Goal: Transaction & Acquisition: Purchase product/service

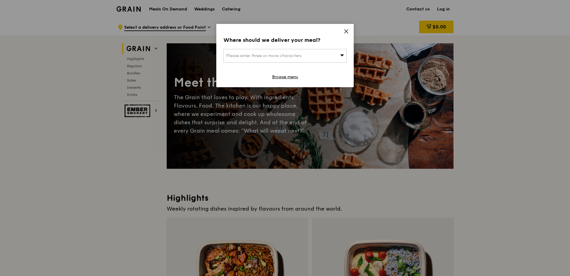
click at [302, 57] on span "Please enter three or more characters" at bounding box center [263, 55] width 75 height 5
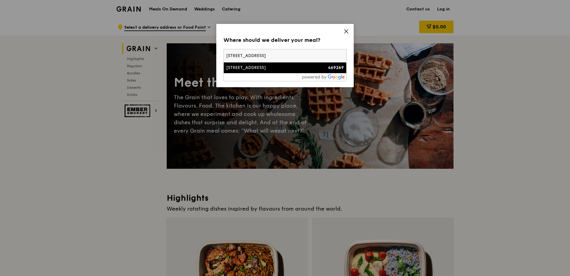
type input "3 bedok south road"
click at [297, 72] on li "3 Bedok South Road 469269" at bounding box center [285, 67] width 123 height 11
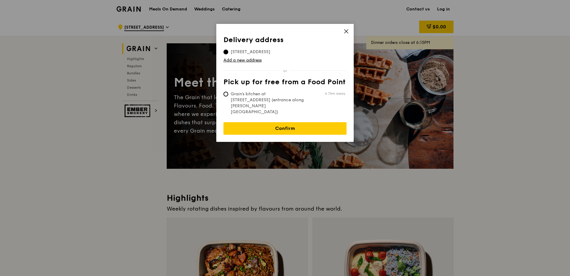
click at [279, 123] on div "Delivery address Pick up for free from a Food Point Delivery address 3 Bedok So…" at bounding box center [284, 83] width 137 height 118
click at [280, 122] on link "Confirm" at bounding box center [285, 128] width 123 height 13
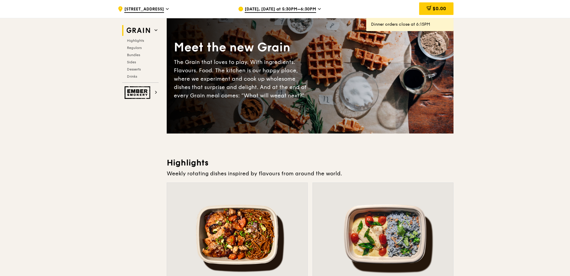
scroll to position [179, 0]
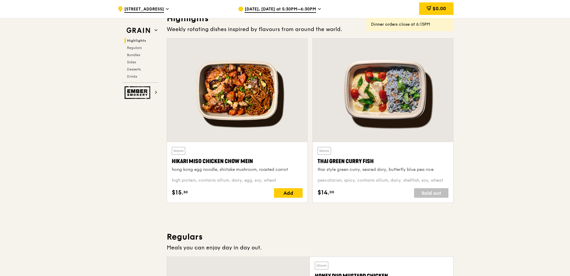
click at [305, 7] on span "Aug 19, Today at 5:30PM–6:30PM" at bounding box center [280, 9] width 71 height 7
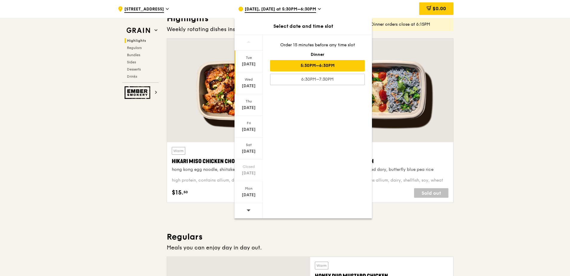
click at [251, 86] on div "Aug 20" at bounding box center [248, 86] width 27 height 6
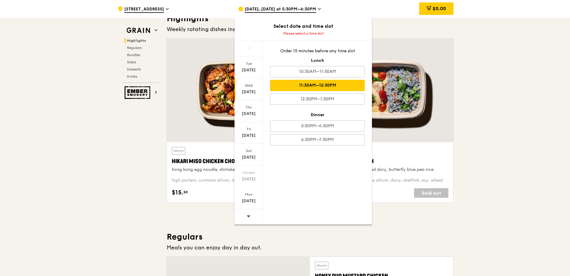
click at [326, 81] on div "11:30AM–12:30PM" at bounding box center [317, 85] width 95 height 11
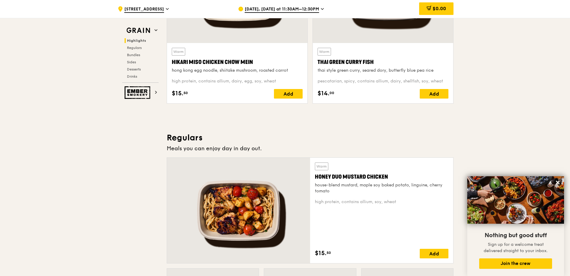
scroll to position [36, 0]
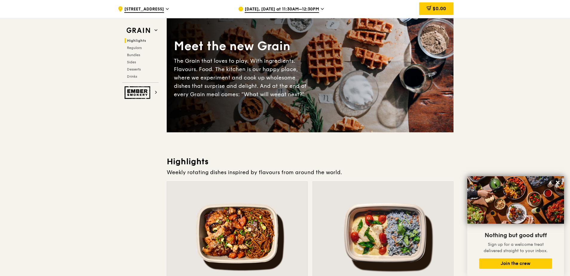
drag, startPoint x: 514, startPoint y: 134, endPoint x: 506, endPoint y: 62, distance: 72.4
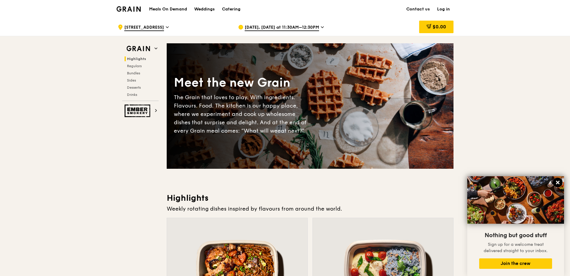
click at [555, 183] on icon at bounding box center [557, 182] width 5 height 5
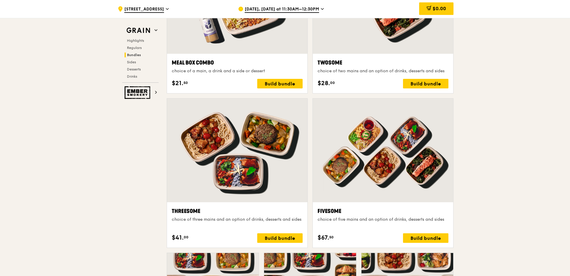
scroll to position [956, 0]
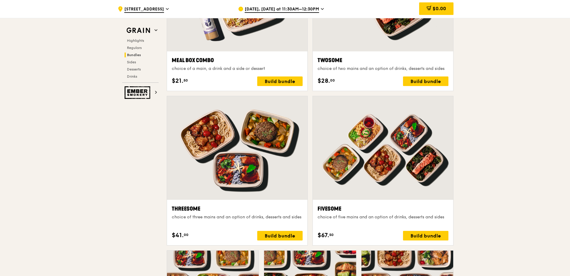
click at [324, 8] on icon at bounding box center [322, 8] width 3 height 5
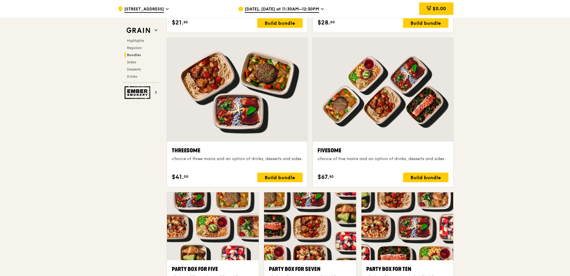
scroll to position [1016, 0]
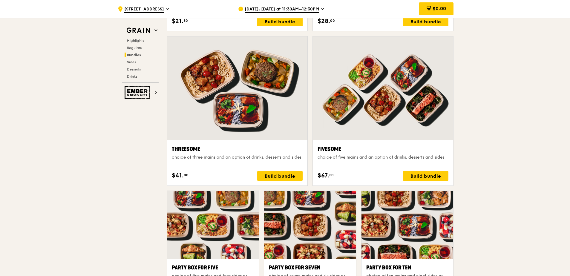
click at [397, 118] on div at bounding box center [383, 88] width 140 height 104
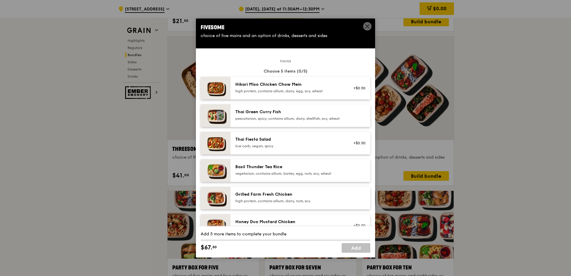
click at [366, 25] on icon at bounding box center [368, 27] width 4 height 4
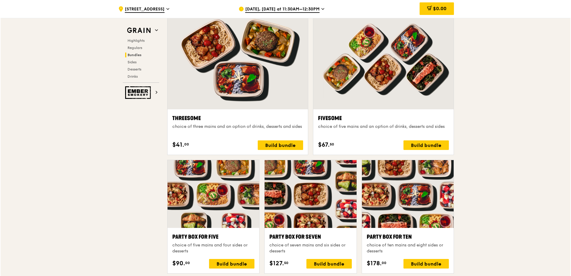
scroll to position [986, 0]
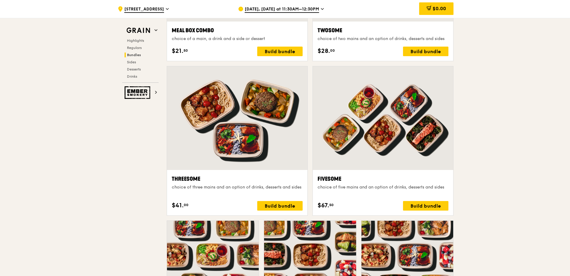
click at [400, 146] on div at bounding box center [383, 118] width 140 height 104
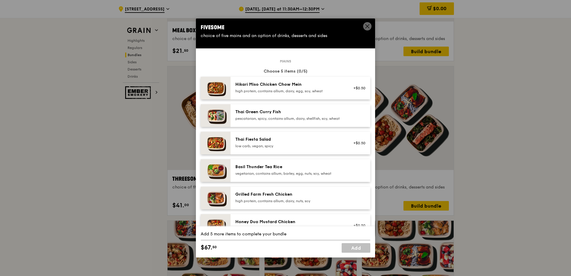
click at [331, 90] on div "high protein, contains allium, dairy, egg, soy, wheat" at bounding box center [288, 91] width 107 height 5
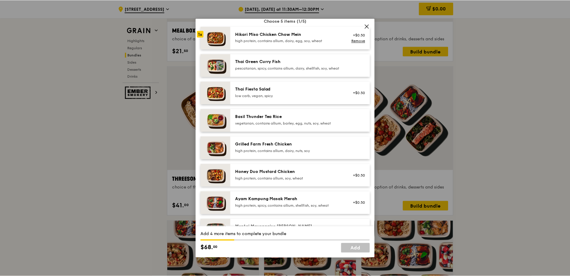
scroll to position [60, 0]
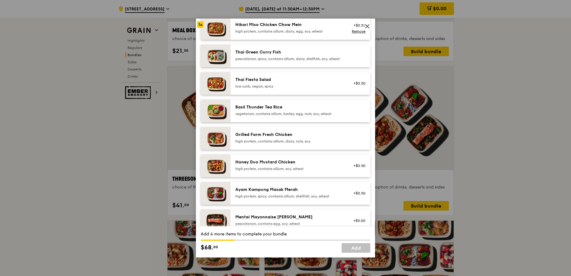
click at [366, 26] on icon at bounding box center [367, 26] width 5 height 5
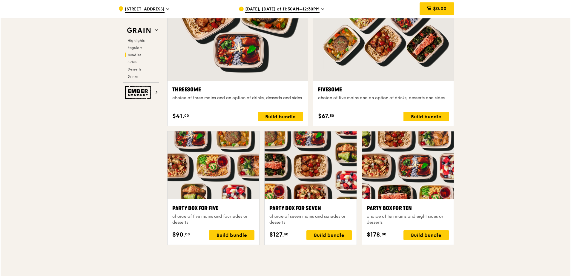
scroll to position [1076, 0]
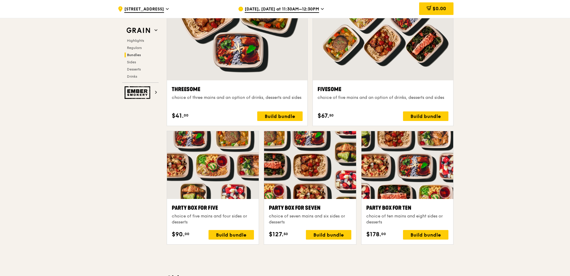
click at [321, 179] on div at bounding box center [310, 165] width 92 height 68
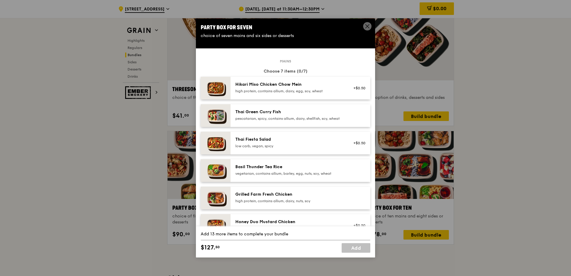
click at [367, 27] on icon at bounding box center [367, 26] width 5 height 5
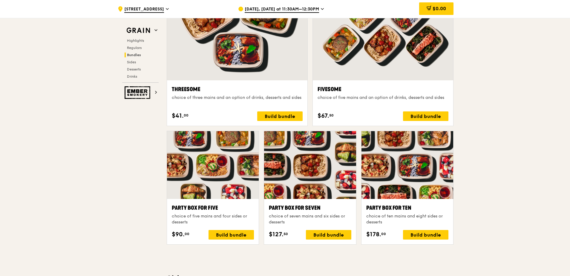
click at [324, 174] on div at bounding box center [310, 165] width 92 height 68
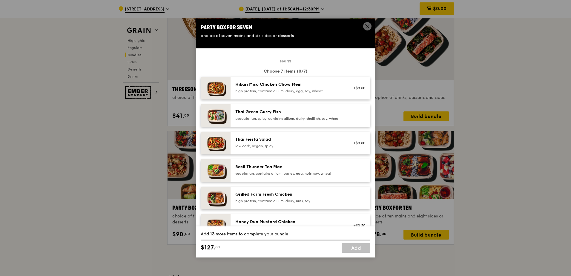
click at [332, 93] on div "high protein, contains allium, dairy, egg, soy, wheat" at bounding box center [288, 91] width 107 height 5
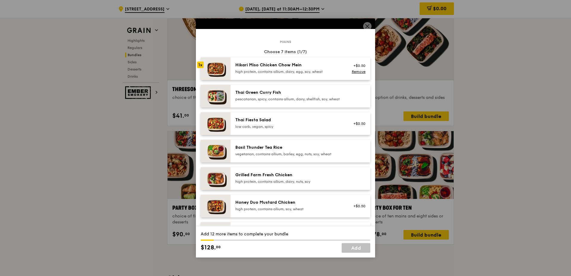
scroll to position [30, 0]
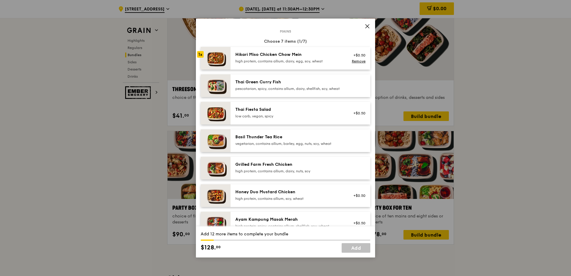
click at [304, 174] on div "high protein, contains allium, dairy, nuts, soy" at bounding box center [288, 171] width 107 height 5
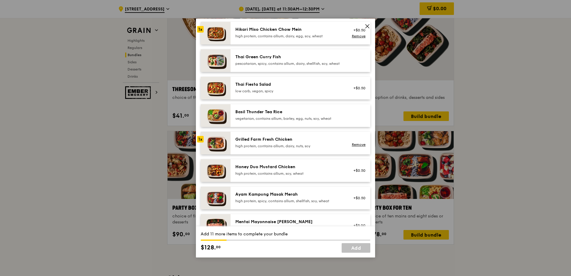
scroll to position [90, 0]
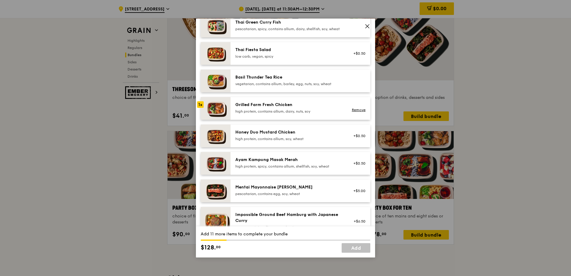
click at [316, 147] on div "Honey Duo Mustard Chicken high protein, contains allium, soy, wheat +$0.50" at bounding box center [301, 136] width 140 height 23
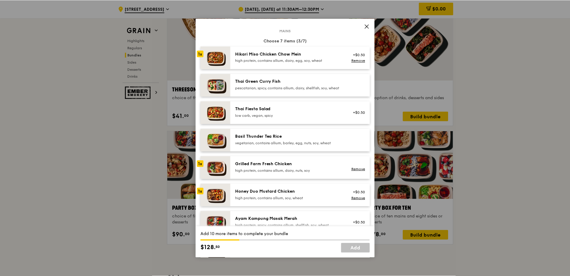
scroll to position [30, 0]
click at [366, 25] on icon at bounding box center [368, 27] width 4 height 4
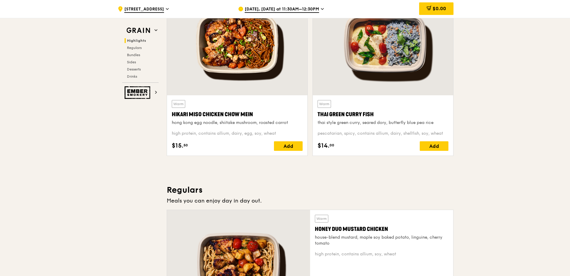
scroll to position [149, 0]
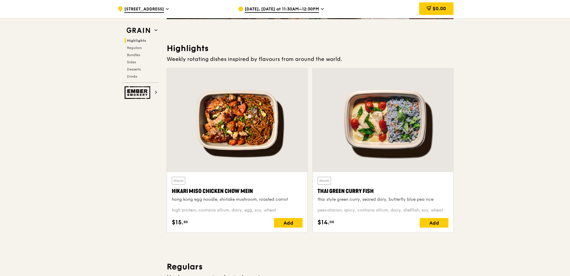
drag, startPoint x: 238, startPoint y: 173, endPoint x: 234, endPoint y: 192, distance: 19.4
click at [234, 192] on div "Warm Hikari Miso Chicken Chow Mein hong kong egg noodle, shiitake mushroom, roa…" at bounding box center [237, 150] width 141 height 165
drag, startPoint x: 234, startPoint y: 192, endPoint x: 255, endPoint y: 201, distance: 23.0
click at [255, 201] on div "hong kong egg noodle, shiitake mushroom, roasted carrot" at bounding box center [237, 200] width 131 height 6
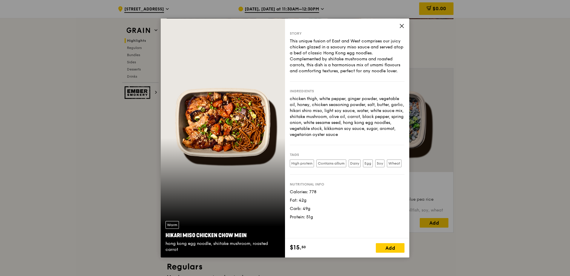
click at [400, 24] on icon at bounding box center [401, 25] width 5 height 5
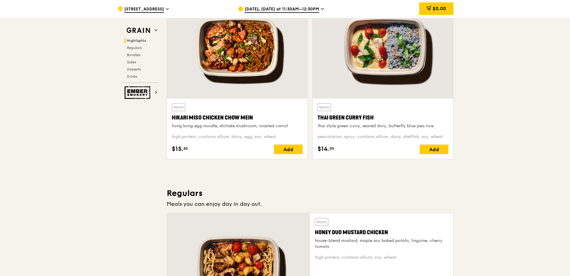
scroll to position [179, 0]
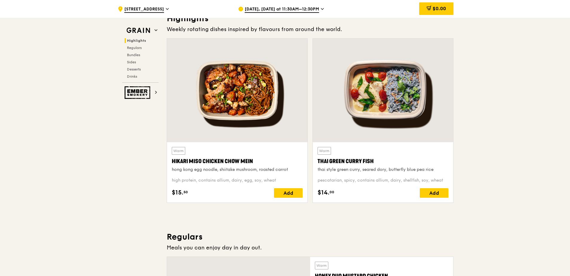
click at [347, 160] on div "Thai Green Curry Fish" at bounding box center [383, 161] width 131 height 8
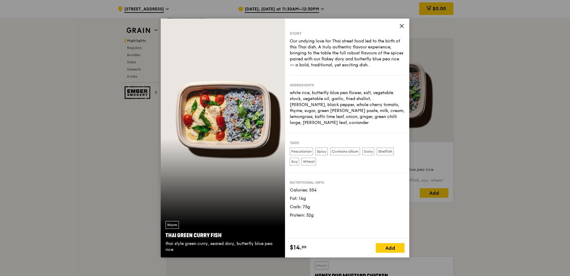
drag, startPoint x: 320, startPoint y: 147, endPoint x: 327, endPoint y: 149, distance: 7.3
click at [327, 149] on div "Pescatarian Spicy Contains allium Dairy Shellfish Soy Wheat" at bounding box center [347, 158] width 115 height 20
drag, startPoint x: 327, startPoint y: 149, endPoint x: 325, endPoint y: 155, distance: 5.6
click at [327, 155] on div "Pescatarian Spicy Contains allium Dairy Shellfish Soy Wheat" at bounding box center [347, 158] width 115 height 20
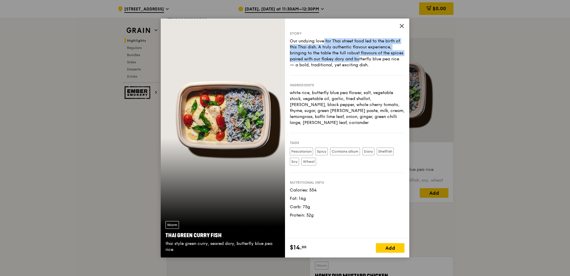
drag, startPoint x: 294, startPoint y: 39, endPoint x: 342, endPoint y: 59, distance: 51.7
click at [342, 58] on div "Our undying love for Thai street food led to the birth of this Thai dish. A tru…" at bounding box center [347, 53] width 115 height 30
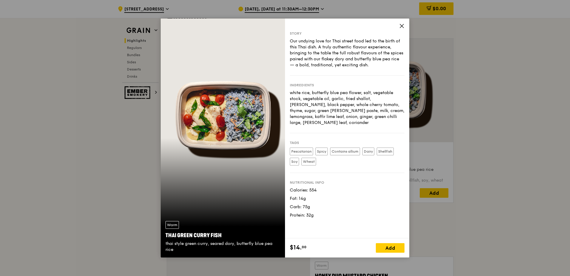
drag, startPoint x: 342, startPoint y: 59, endPoint x: 345, endPoint y: 71, distance: 12.4
click at [345, 71] on div "Story Our undying love for Thai street food led to the birth of this Thai dish.…" at bounding box center [347, 53] width 115 height 45
click at [402, 27] on icon at bounding box center [401, 25] width 5 height 5
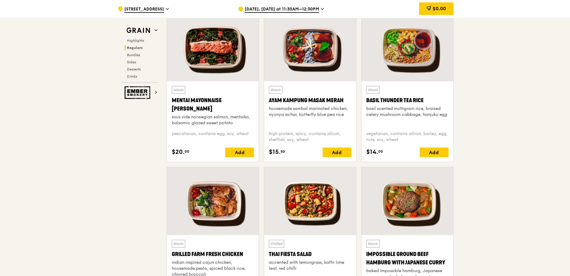
scroll to position [538, 0]
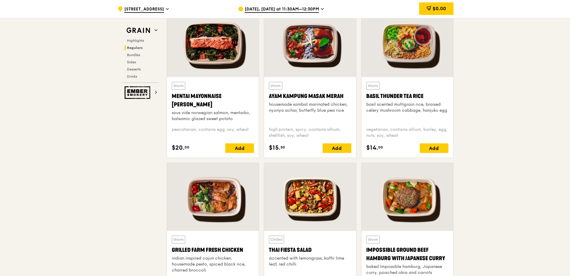
click at [278, 85] on div "Warm" at bounding box center [275, 86] width 13 height 8
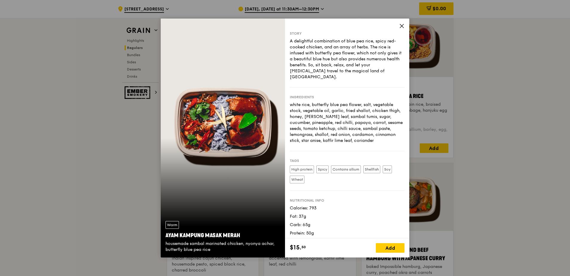
click at [404, 29] on span at bounding box center [401, 27] width 5 height 7
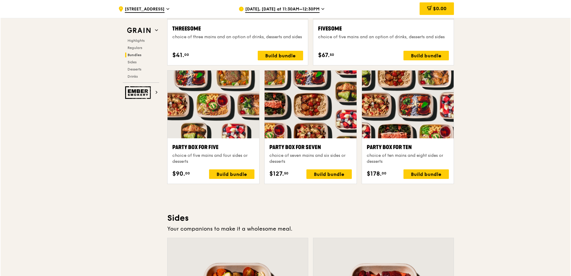
scroll to position [1165, 0]
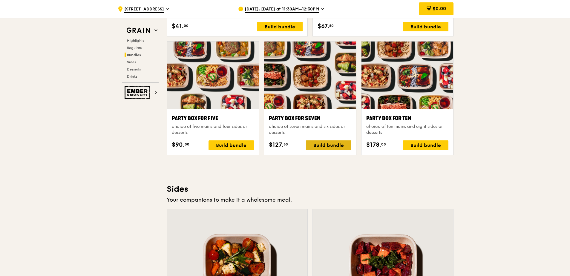
drag, startPoint x: 322, startPoint y: 144, endPoint x: 323, endPoint y: 148, distance: 4.4
click at [323, 148] on div "Build bundle" at bounding box center [328, 145] width 45 height 10
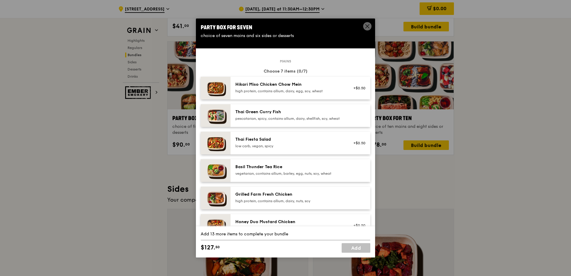
drag, startPoint x: 323, startPoint y: 148, endPoint x: 317, endPoint y: 91, distance: 57.7
click at [317, 91] on div "high protein, contains allium, dairy, egg, soy, wheat" at bounding box center [288, 91] width 107 height 5
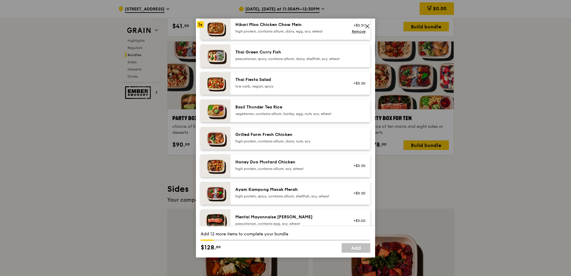
click at [301, 144] on div "high protein, contains allium, dairy, nuts, soy" at bounding box center [288, 141] width 107 height 5
click at [292, 171] on div "high protein, contains allium, soy, wheat" at bounding box center [288, 168] width 107 height 5
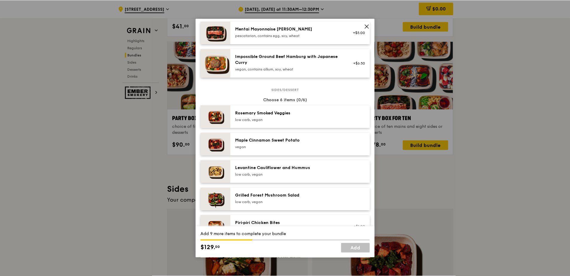
scroll to position [209, 0]
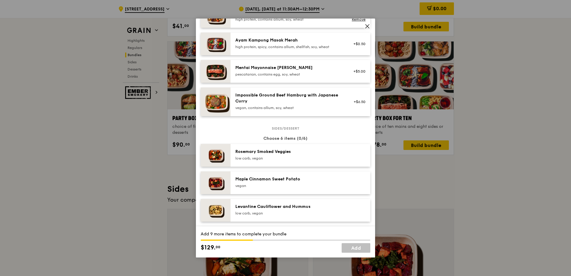
click at [367, 26] on icon at bounding box center [368, 27] width 4 height 4
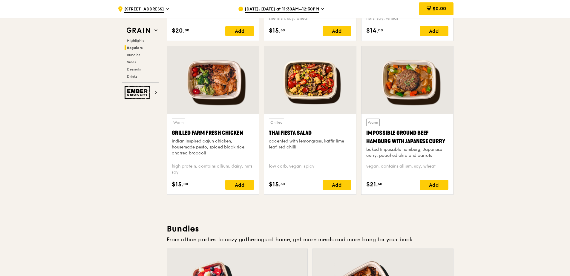
scroll to position [657, 0]
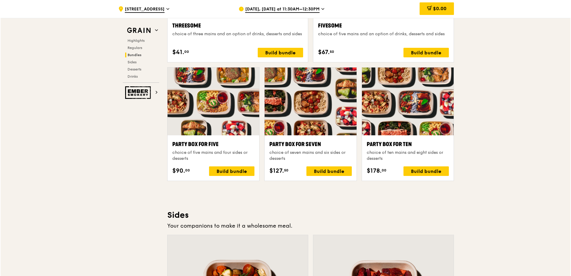
scroll to position [1106, 0]
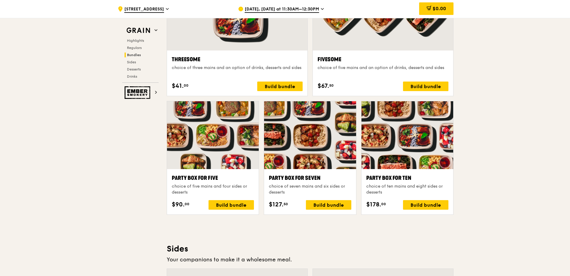
click at [313, 179] on div "Party Box for Seven" at bounding box center [310, 178] width 82 height 8
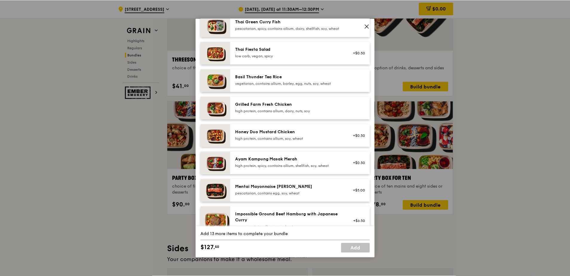
scroll to position [149, 0]
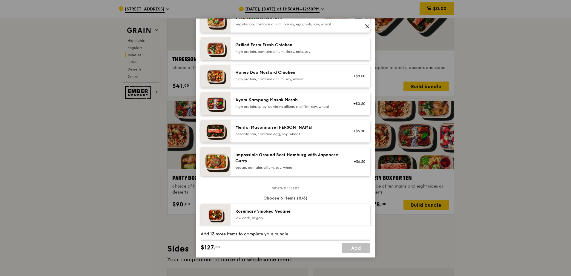
click at [366, 25] on icon at bounding box center [367, 26] width 5 height 5
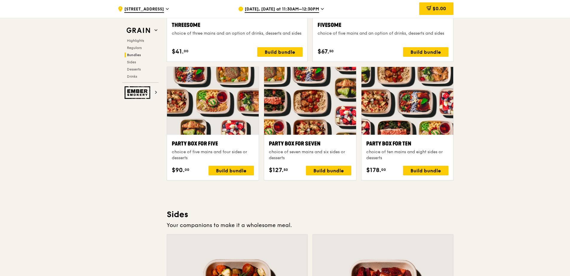
scroll to position [1136, 0]
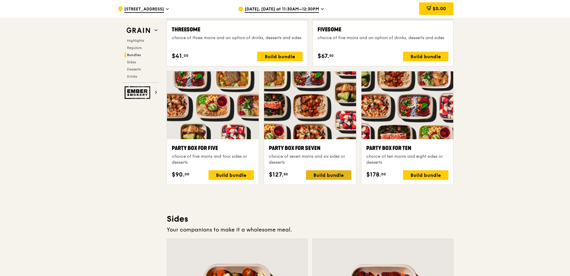
click at [319, 175] on div "Build bundle" at bounding box center [328, 175] width 45 height 10
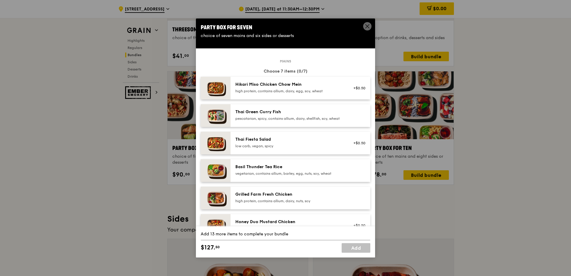
click at [365, 27] on div "Party Box for Seven choice of seven mains and six sides or desserts Mains Choos…" at bounding box center [285, 138] width 179 height 239
click at [368, 27] on icon at bounding box center [367, 26] width 5 height 5
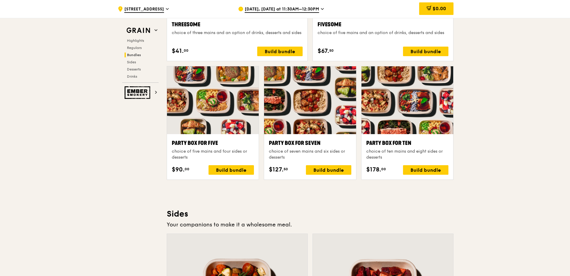
scroll to position [1195, 0]
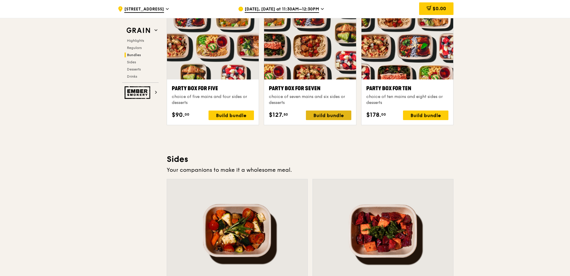
click at [332, 118] on div "Build bundle" at bounding box center [328, 116] width 45 height 10
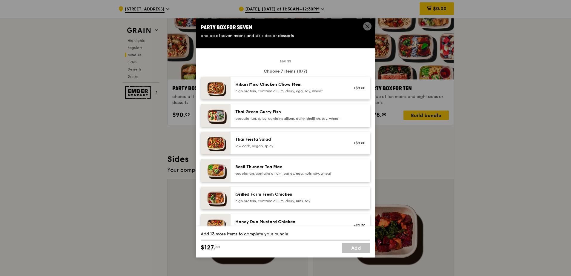
click at [335, 94] on div "Hikari Miso Chicken Chow Mein high protein, contains allium, dairy, egg, soy, w…" at bounding box center [289, 88] width 114 height 13
click at [365, 25] on icon at bounding box center [367, 26] width 5 height 5
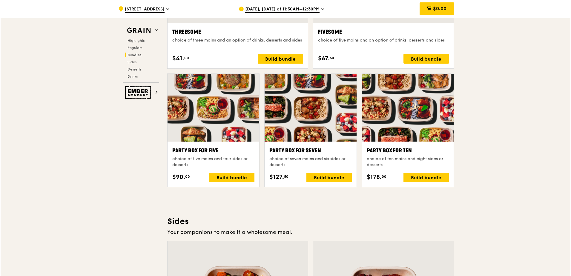
scroll to position [1136, 0]
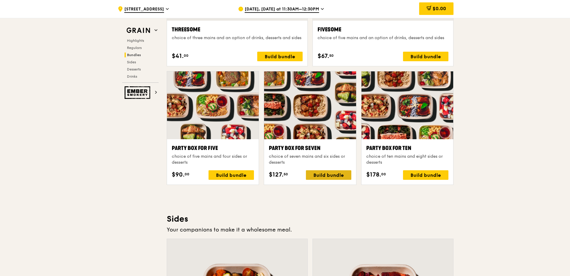
click at [328, 178] on div "Build bundle" at bounding box center [328, 175] width 45 height 10
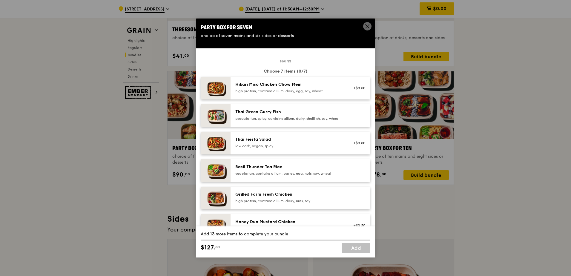
click at [329, 93] on div "high protein, contains allium, dairy, egg, soy, wheat" at bounding box center [288, 91] width 107 height 5
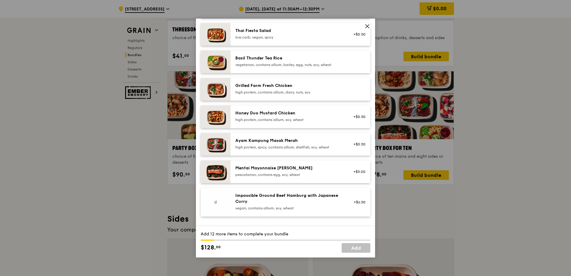
scroll to position [120, 0]
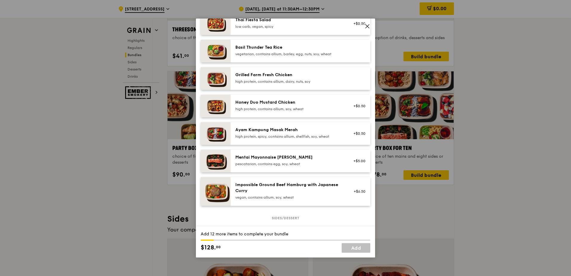
click at [282, 84] on div "high protein, contains allium, dairy, nuts, soy" at bounding box center [288, 81] width 107 height 5
click at [288, 111] on div "high protein, contains allium, soy, wheat" at bounding box center [288, 109] width 107 height 5
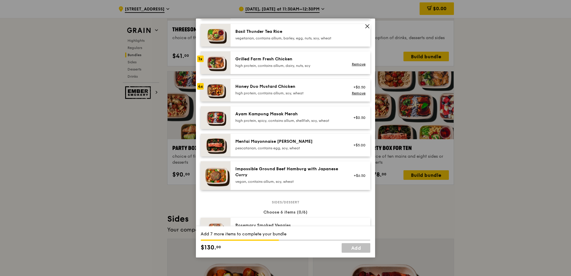
scroll to position [149, 0]
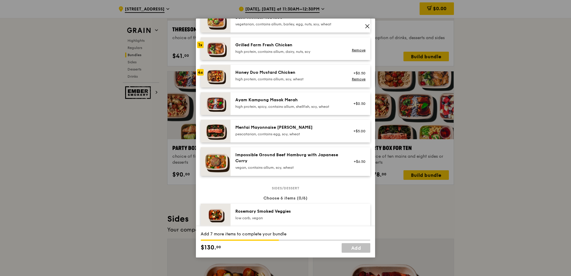
click at [319, 164] on div "Impossible Ground Beef Hamburg with Japanese Curry" at bounding box center [288, 158] width 107 height 12
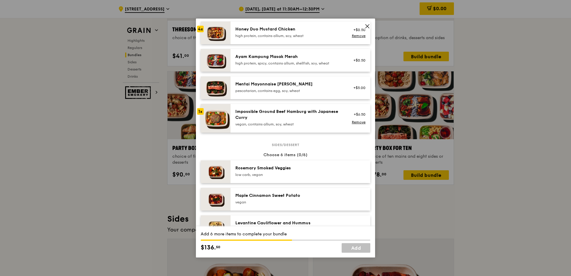
scroll to position [179, 0]
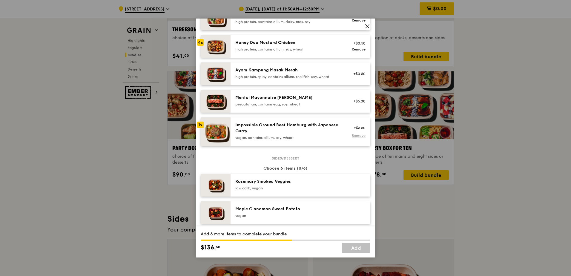
click at [359, 138] on link "Remove" at bounding box center [359, 136] width 14 height 4
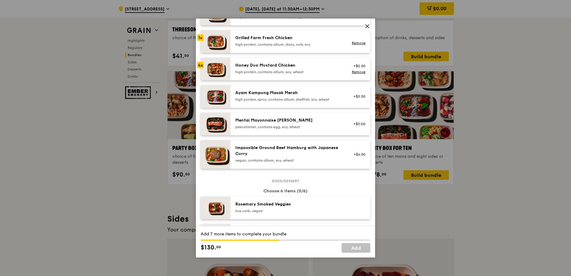
scroll to position [120, 0]
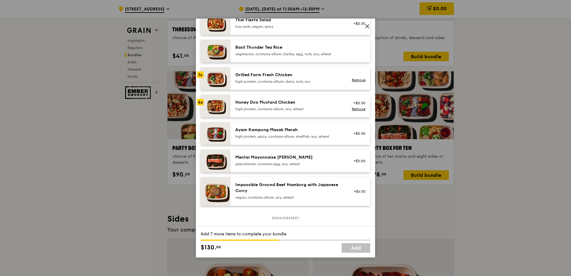
click at [302, 189] on div "Impossible Ground Beef Hamburg with Japanese Curry" at bounding box center [288, 188] width 107 height 12
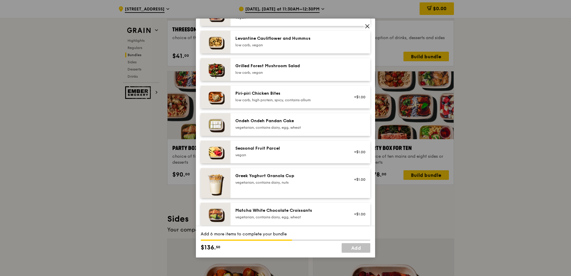
scroll to position [359, 0]
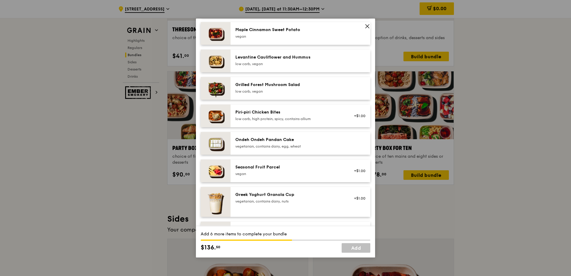
click at [343, 182] on div "Seasonal Fruit Parcel vegan +$1.00" at bounding box center [301, 171] width 140 height 23
click at [348, 178] on div "+$1.00 Remove" at bounding box center [357, 170] width 23 height 13
click at [352, 176] on link "Remove" at bounding box center [359, 174] width 14 height 4
click at [353, 210] on div "Greek Yoghurt Granola Cup vegetarian, contains dairy, nuts +$1.00" at bounding box center [300, 202] width 130 height 20
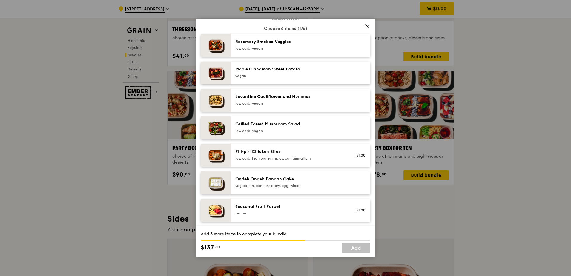
scroll to position [329, 0]
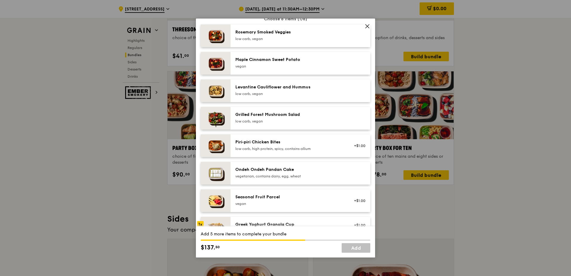
click at [319, 179] on div "vegetarian, contains dairy, egg, wheat" at bounding box center [288, 176] width 107 height 5
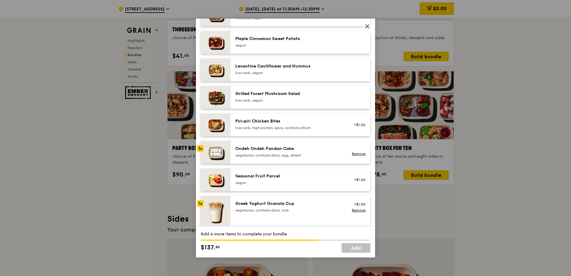
scroll to position [359, 0]
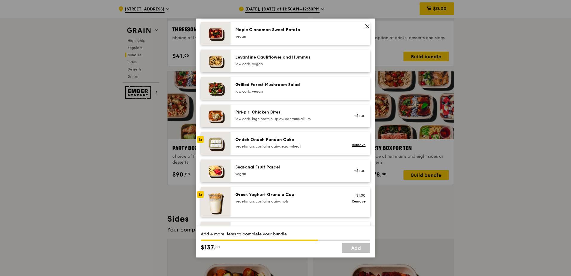
click at [334, 204] on div "vegetarian, contains dairy, nuts" at bounding box center [288, 201] width 107 height 5
click at [352, 204] on link "Remove" at bounding box center [359, 201] width 14 height 4
click at [296, 212] on div "Greek Yoghurt Granola Cup vegetarian, contains dairy, nuts +$1.00" at bounding box center [300, 202] width 130 height 20
click at [312, 211] on div "Greek Yoghurt Granola Cup vegetarian, contains dairy, nuts +$1.00 Remove" at bounding box center [300, 202] width 130 height 20
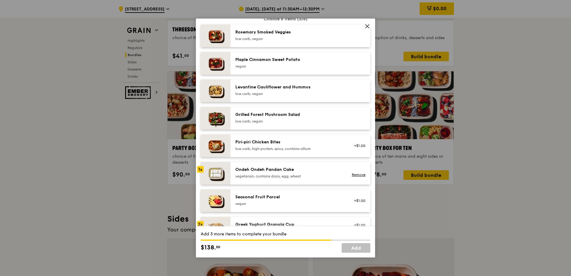
click at [273, 124] on div "low carb, vegan" at bounding box center [288, 121] width 107 height 5
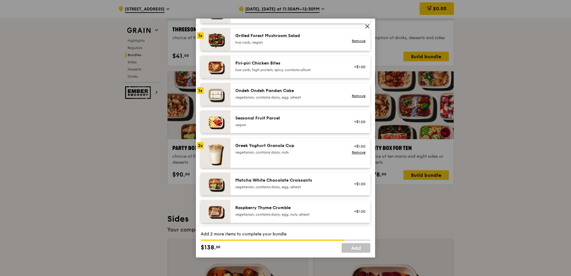
scroll to position [418, 0]
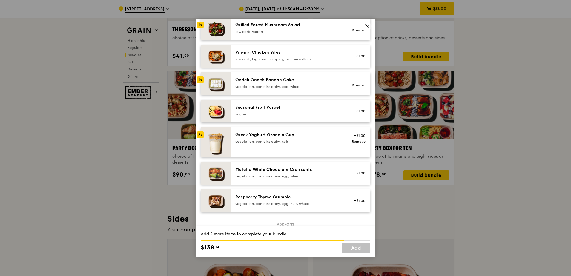
click at [293, 178] on div "Matcha White Chocolate Croissants vegetarian, contains dairy, egg, wheat" at bounding box center [288, 173] width 107 height 12
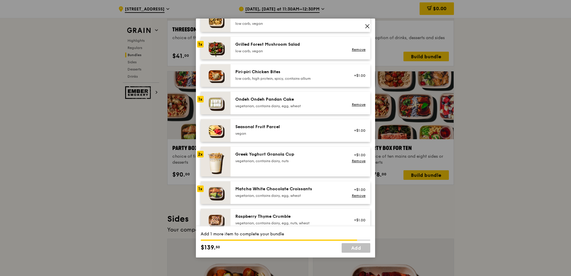
scroll to position [388, 0]
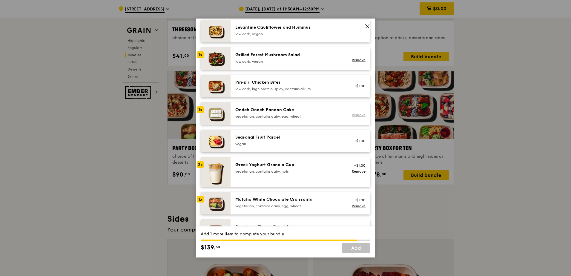
click at [352, 117] on link "Remove" at bounding box center [359, 115] width 14 height 4
click at [312, 119] on div "vegetarian, contains dairy, egg, wheat" at bounding box center [288, 116] width 107 height 5
click at [282, 91] on div "low carb, high protein, spicy, contains allium" at bounding box center [288, 89] width 107 height 5
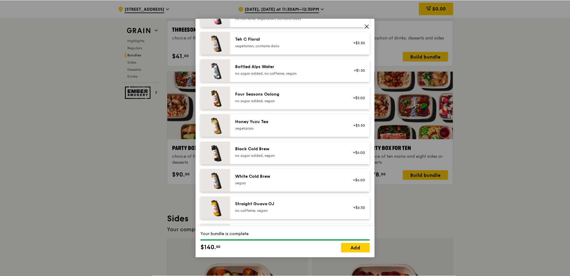
scroll to position [624, 0]
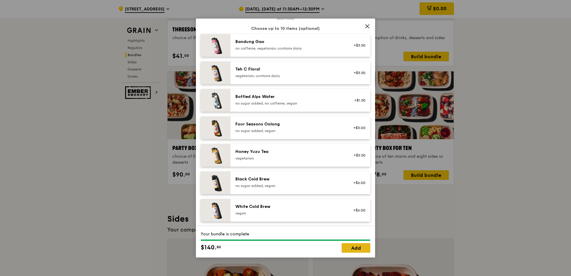
click at [348, 249] on link "Add" at bounding box center [356, 248] width 29 height 10
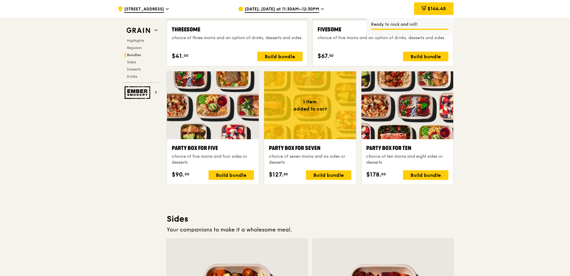
click at [311, 12] on span "Aug 20, Tomorrow at 11:30AM–12:30PM" at bounding box center [282, 9] width 74 height 7
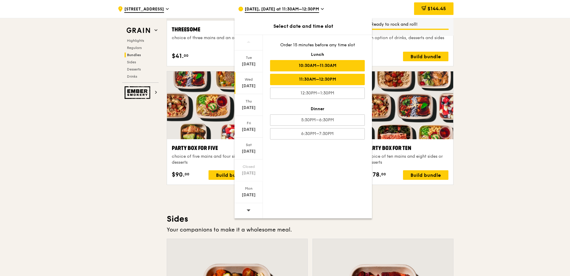
click at [315, 65] on div "10:30AM–11:30AM" at bounding box center [317, 65] width 95 height 11
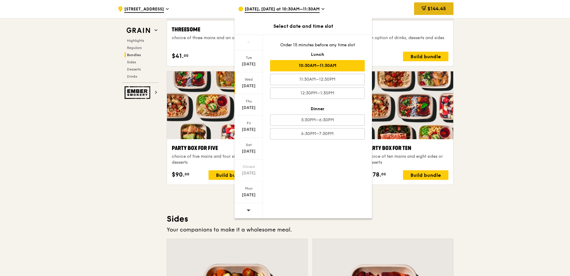
click at [428, 9] on span "$144.45" at bounding box center [437, 9] width 19 height 6
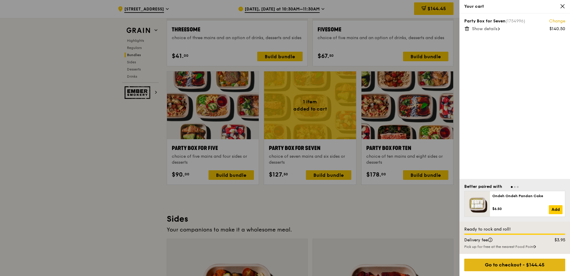
click at [501, 262] on div "Go to checkout - $144.45" at bounding box center [514, 265] width 101 height 13
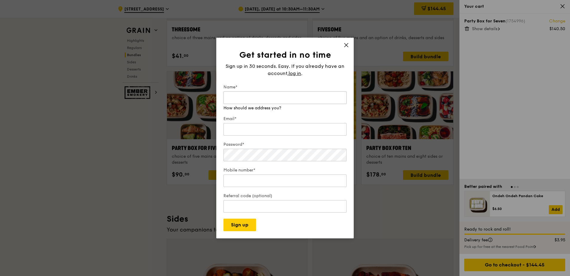
click at [271, 97] on input "Name*" at bounding box center [285, 97] width 123 height 13
type input "reagan"
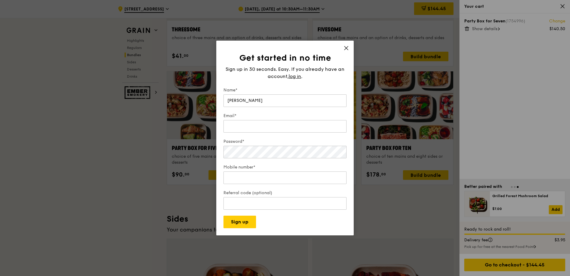
click at [346, 46] on icon at bounding box center [346, 47] width 5 height 5
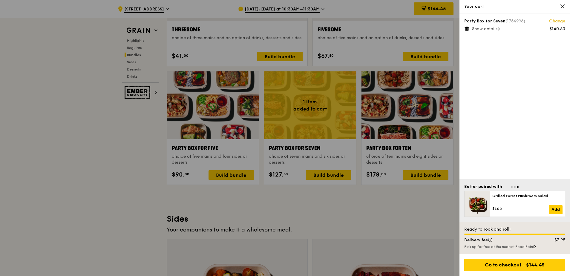
click at [561, 8] on icon at bounding box center [562, 6] width 5 height 5
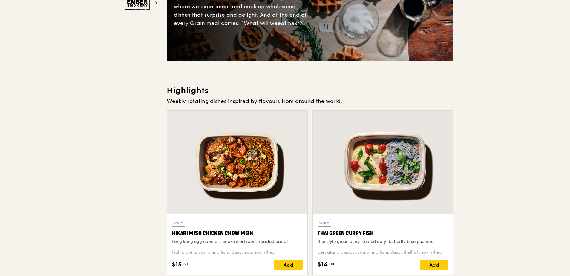
scroll to position [0, 0]
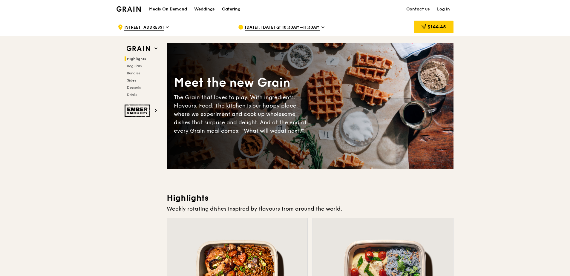
drag, startPoint x: 473, startPoint y: 135, endPoint x: 507, endPoint y: 3, distance: 136.0
click at [442, 8] on link "Log in" at bounding box center [444, 9] width 20 height 18
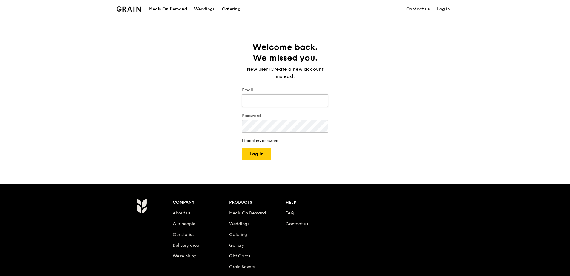
click at [264, 101] on input "Email" at bounding box center [285, 100] width 86 height 13
type input "reagan962@gmail.com"
click at [242, 148] on button "Log in" at bounding box center [256, 154] width 29 height 13
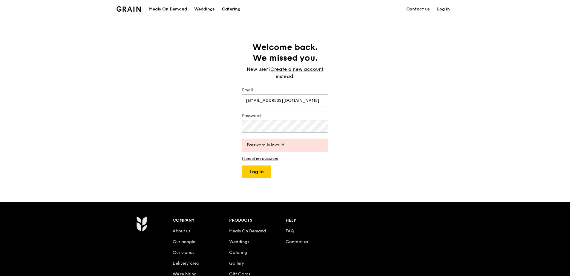
click at [268, 156] on form "Email reagan962@gmail.com Password Password is invalid I forgot my password Log…" at bounding box center [285, 132] width 86 height 91
click at [268, 160] on link "I forgot my password" at bounding box center [285, 159] width 86 height 4
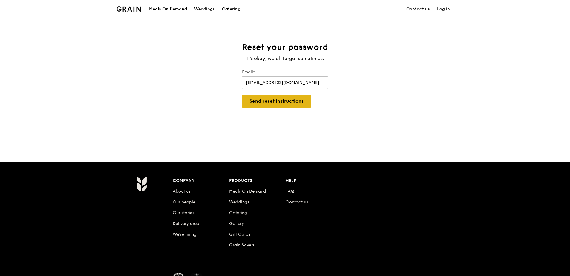
type input "reagan962@gmail.com"
click at [272, 107] on button "Send reset instructions" at bounding box center [276, 101] width 69 height 13
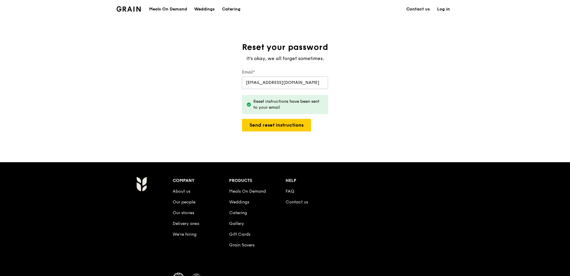
click at [445, 10] on link "Log in" at bounding box center [444, 9] width 20 height 18
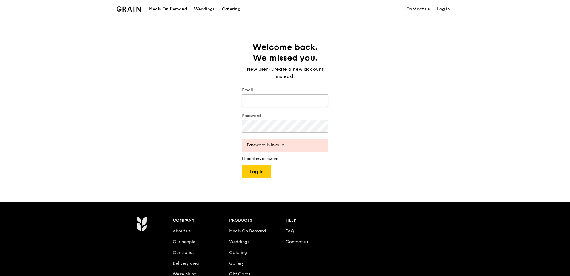
click at [272, 104] on input "Email" at bounding box center [285, 100] width 86 height 13
type input "reagan962@gmail.com"
click at [242, 166] on button "Log in" at bounding box center [256, 172] width 29 height 13
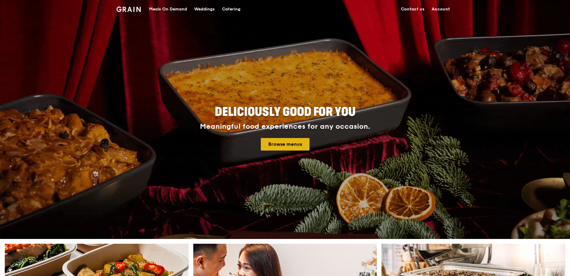
click at [275, 142] on link "Browse menus" at bounding box center [285, 144] width 49 height 13
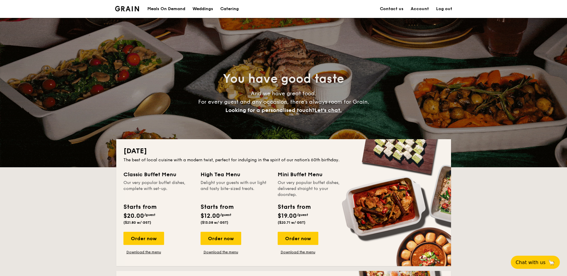
click at [231, 9] on h1 "Catering" at bounding box center [229, 9] width 19 height 18
click at [177, 8] on div "Meals On Demand" at bounding box center [166, 9] width 38 height 18
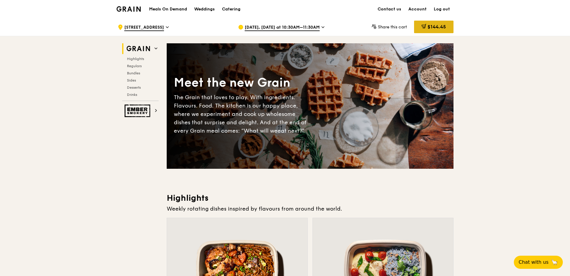
click at [428, 27] on span "$144.45" at bounding box center [437, 27] width 19 height 6
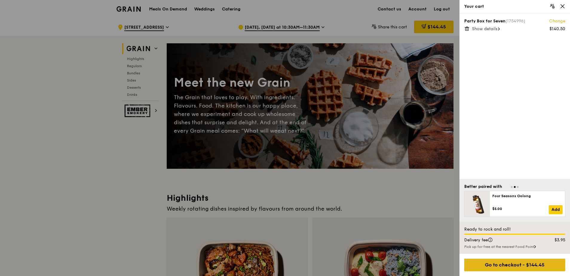
click at [530, 261] on div "Go to checkout - $144.45" at bounding box center [514, 265] width 101 height 13
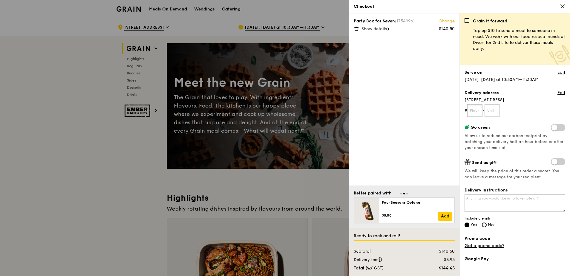
click at [476, 112] on input "text" at bounding box center [474, 110] width 15 height 13
type input "01"
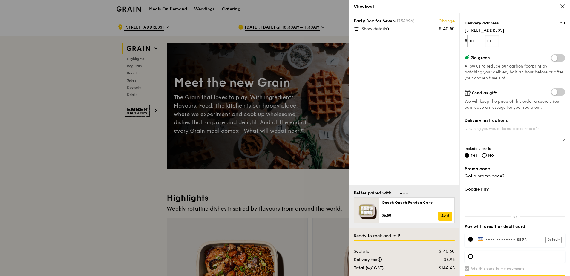
scroll to position [85, 0]
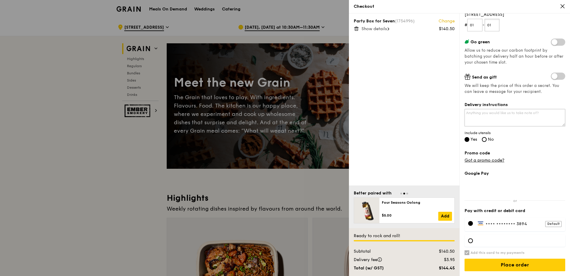
type input "01"
click at [499, 122] on textarea "Delivery instructions" at bounding box center [515, 117] width 101 height 17
type textarea "Please meet me at Guard House, and call 92229834 when arriving. Thank you."
click at [486, 160] on link "Got a promo code?" at bounding box center [485, 160] width 40 height 5
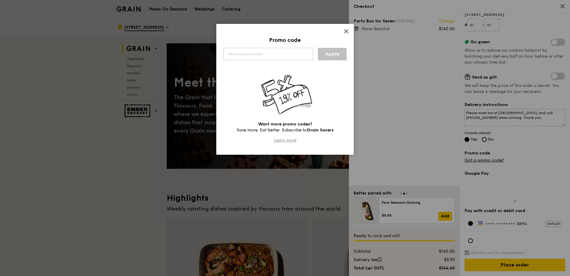
drag, startPoint x: 321, startPoint y: 131, endPoint x: 295, endPoint y: 138, distance: 26.7
click at [295, 138] on link "Learn more" at bounding box center [285, 140] width 22 height 5
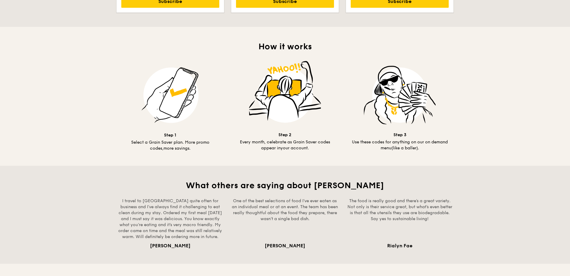
scroll to position [120, 0]
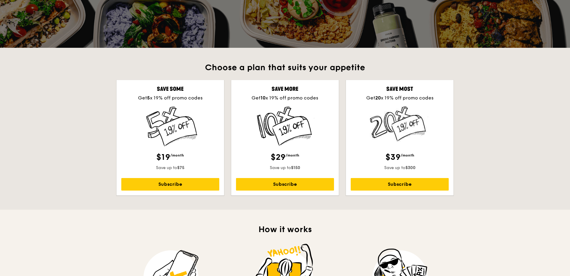
click at [174, 86] on div "Save some" at bounding box center [170, 89] width 98 height 8
click at [177, 184] on link "Subscribe" at bounding box center [170, 184] width 98 height 13
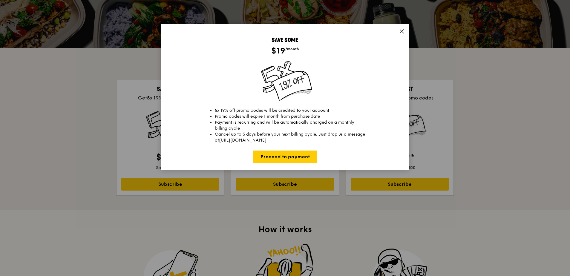
click at [401, 34] on icon at bounding box center [401, 31] width 5 height 5
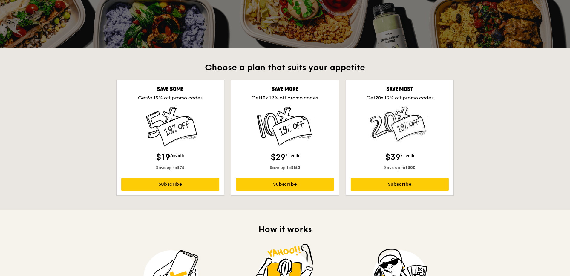
click at [186, 86] on div "Save some" at bounding box center [170, 89] width 98 height 8
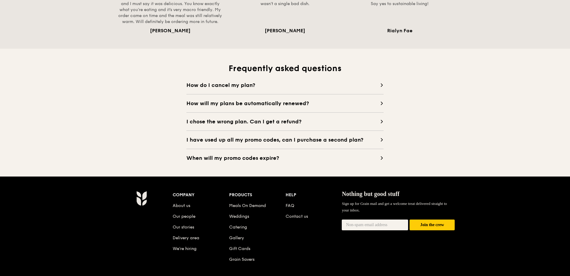
scroll to position [524, 0]
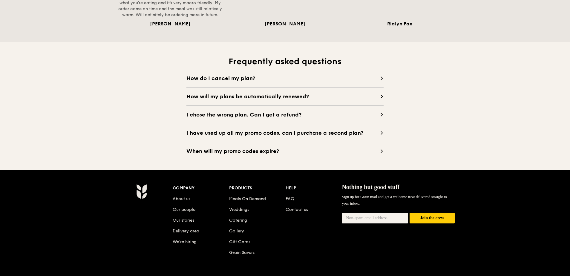
click at [342, 84] on div "How do I cancel my plan? Cancel your plan 3 days before renewal date. Just drop…" at bounding box center [284, 114] width 197 height 81
click at [343, 80] on span "How do I cancel my plan?" at bounding box center [283, 78] width 194 height 8
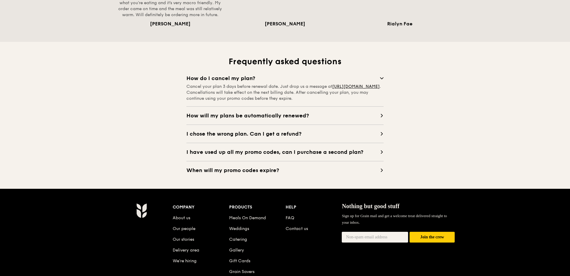
click at [343, 80] on span "How do I cancel my plan?" at bounding box center [283, 78] width 194 height 8
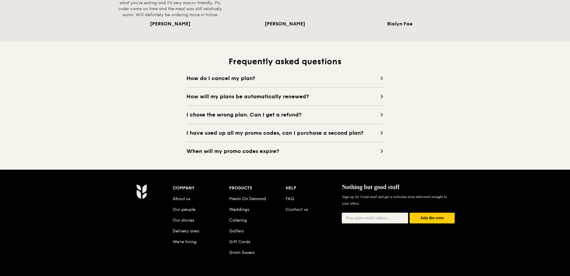
click at [336, 93] on span "How will my plans be automatically renewed?" at bounding box center [283, 96] width 194 height 8
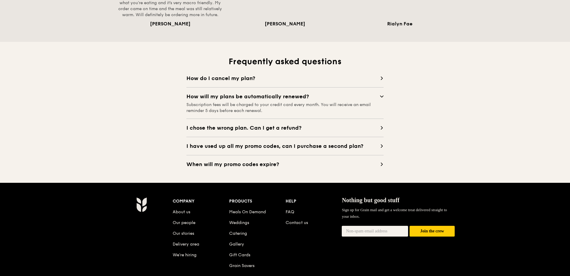
click at [336, 94] on span "How will my plans be automatically renewed?" at bounding box center [283, 96] width 194 height 8
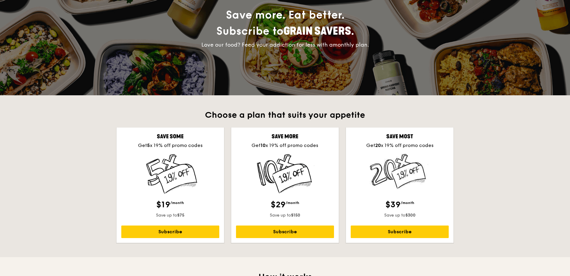
scroll to position [0, 0]
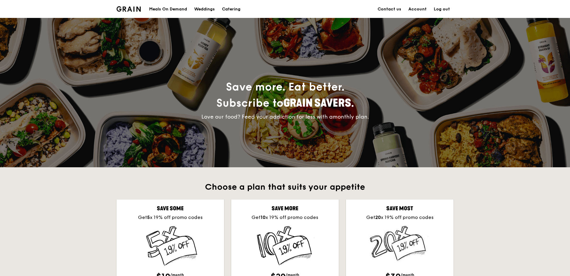
click at [168, 10] on div "Meals On Demand" at bounding box center [168, 9] width 38 height 18
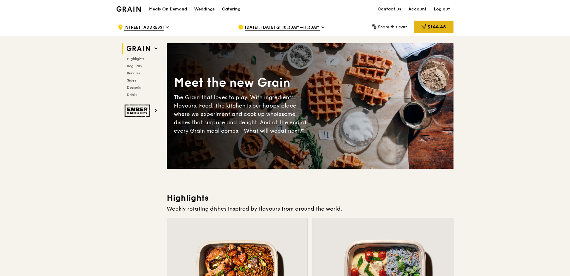
click at [442, 25] on span "$144.45" at bounding box center [437, 27] width 19 height 6
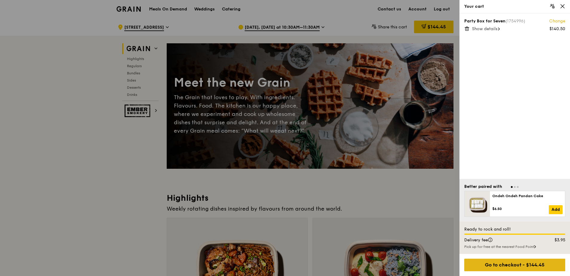
click at [527, 267] on div "Go to checkout - $144.45" at bounding box center [514, 265] width 101 height 13
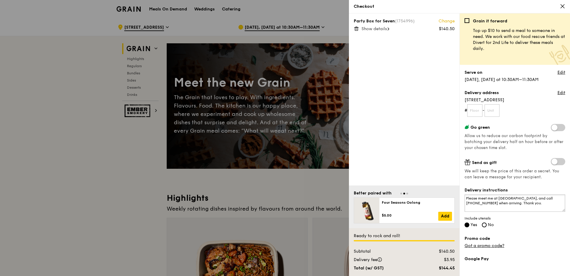
click at [507, 199] on textarea "Please meet me at Guard House, and call 92229834 when arriving. Thank you." at bounding box center [515, 203] width 101 height 17
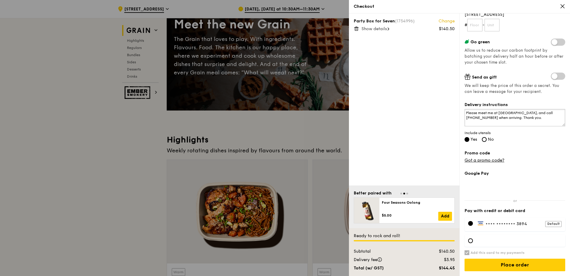
scroll to position [60, 0]
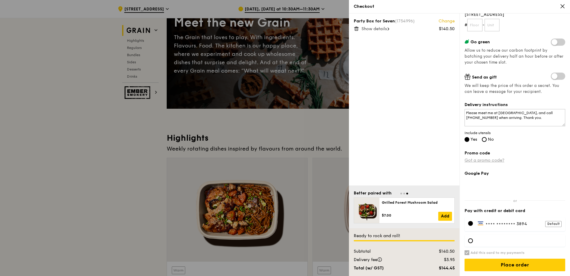
click at [492, 159] on link "Got a promo code?" at bounding box center [485, 160] width 40 height 5
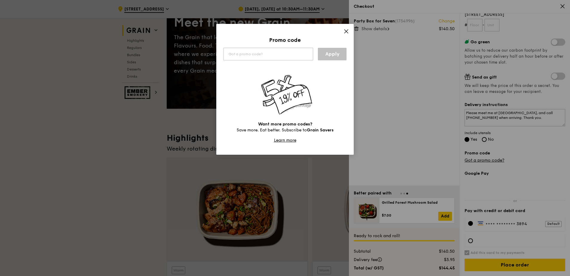
click at [279, 56] on input "text" at bounding box center [269, 54] width 90 height 13
click at [328, 56] on link "Apply" at bounding box center [332, 54] width 29 height 13
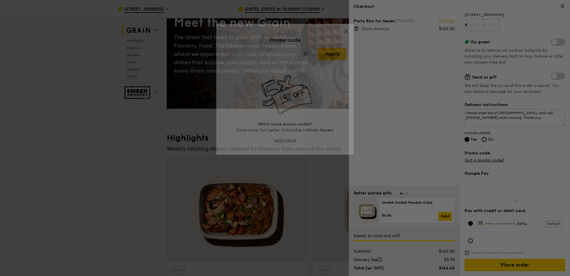
type input "15SHOWERS"
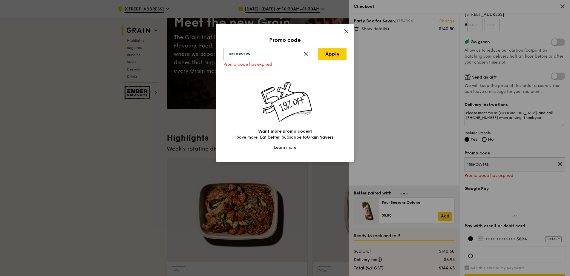
click at [307, 54] on icon at bounding box center [306, 53] width 5 height 5
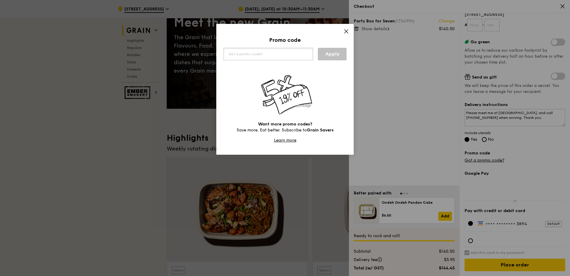
click at [307, 54] on input "text" at bounding box center [269, 54] width 90 height 13
click at [330, 49] on link "Apply" at bounding box center [332, 54] width 29 height 13
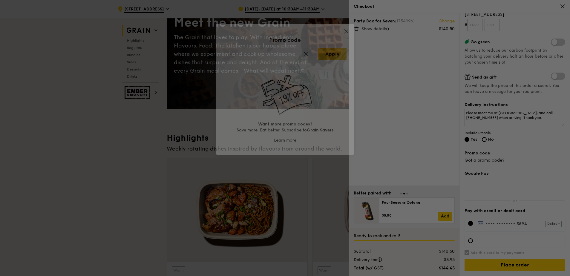
type input "NEVERWORRY"
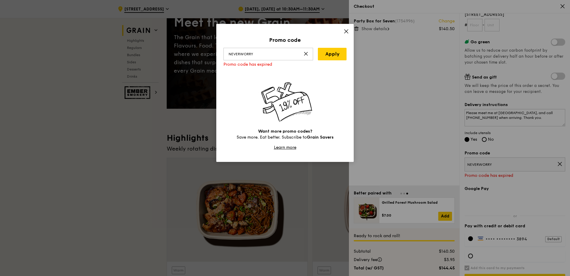
click at [306, 53] on icon at bounding box center [306, 53] width 5 height 5
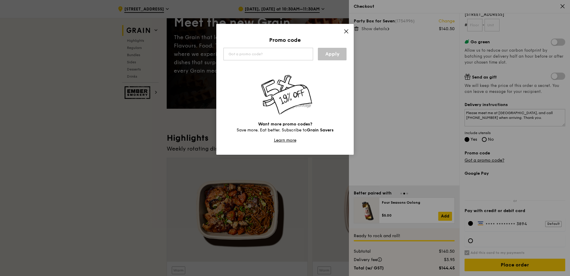
click at [348, 31] on icon at bounding box center [346, 31] width 5 height 5
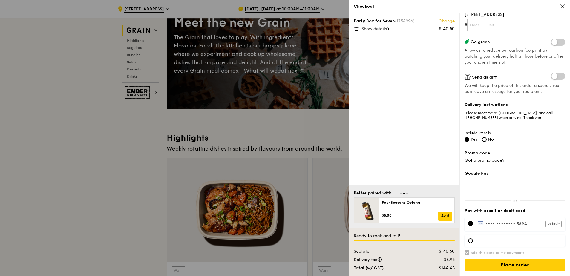
click at [513, 165] on div "Grain it forward Top up $10 to send a meal to someone in need. We work with our…" at bounding box center [515, 62] width 101 height 258
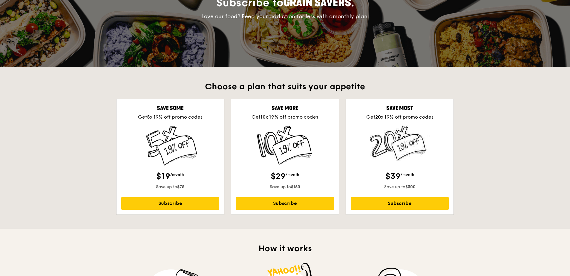
scroll to position [179, 0]
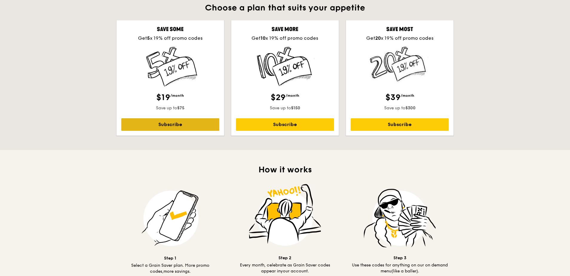
drag, startPoint x: 199, startPoint y: 123, endPoint x: 200, endPoint y: 119, distance: 3.4
click at [200, 119] on link "Subscribe" at bounding box center [170, 124] width 98 height 13
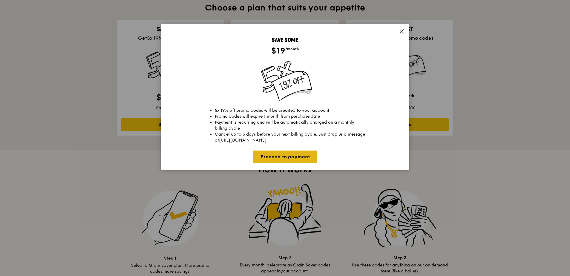
click at [279, 152] on link "Proceed to payment" at bounding box center [285, 157] width 64 height 13
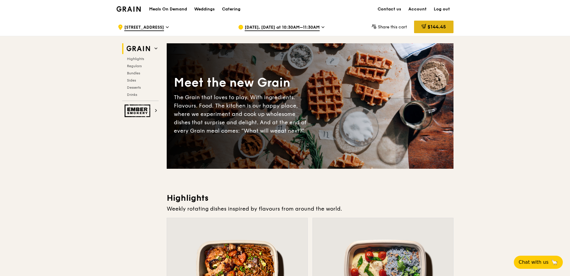
click at [431, 27] on span "$144.45" at bounding box center [437, 27] width 19 height 6
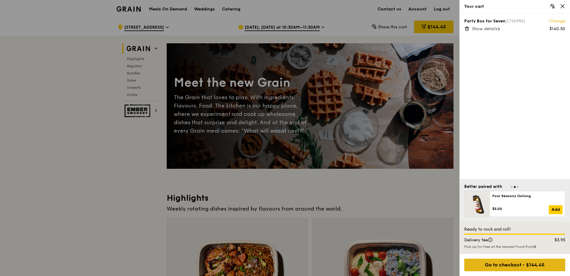
click at [524, 261] on div "Go to checkout - $144.45" at bounding box center [514, 265] width 101 height 13
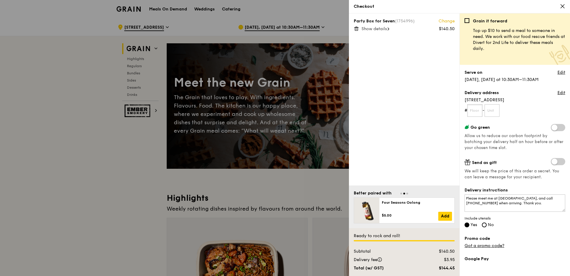
click at [473, 112] on input "text" at bounding box center [474, 110] width 15 height 13
type input "01"
type input "1"
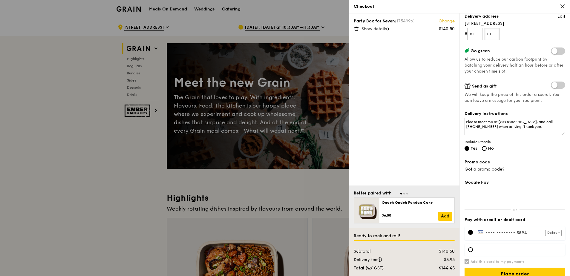
scroll to position [85, 0]
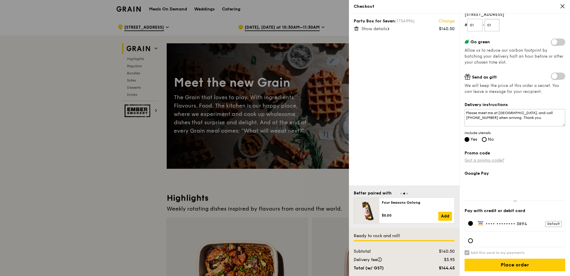
type input "01"
click at [498, 161] on link "Got a promo code?" at bounding box center [485, 160] width 40 height 5
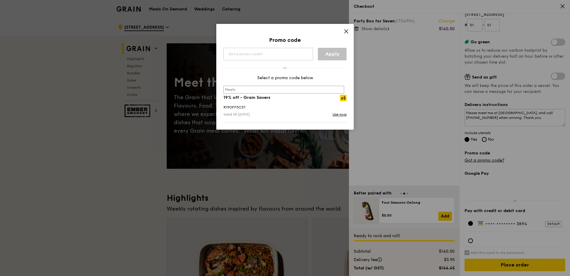
click at [331, 101] on div "meals 19% off - Grain Savers x5" at bounding box center [285, 94] width 130 height 17
click at [341, 116] on link "Use now" at bounding box center [340, 114] width 14 height 6
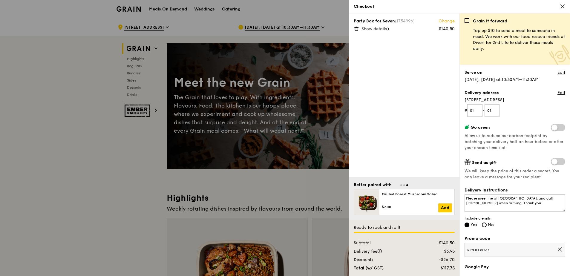
scroll to position [94, 0]
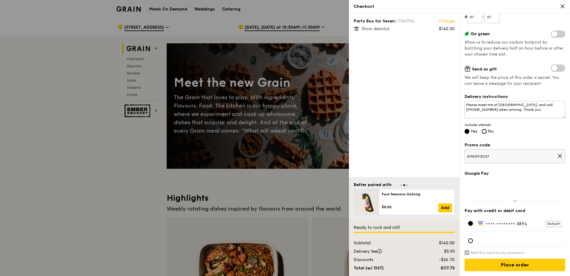
click at [548, 224] on div "Default" at bounding box center [553, 224] width 16 height 6
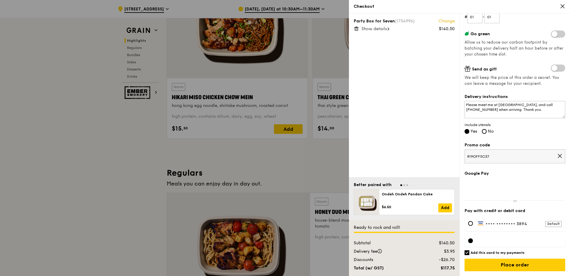
scroll to position [299, 0]
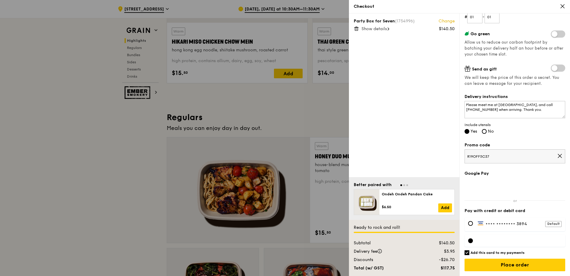
click at [488, 244] on div at bounding box center [515, 241] width 101 height 12
click at [484, 254] on h6 "Add this card to my payments" at bounding box center [498, 252] width 54 height 5
click at [469, 254] on input "Add this card to my payments" at bounding box center [467, 252] width 5 height 5
click at [491, 245] on div at bounding box center [515, 241] width 101 height 12
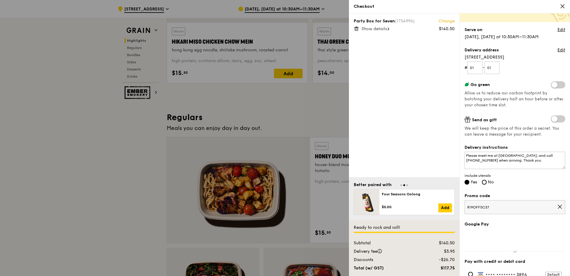
scroll to position [94, 0]
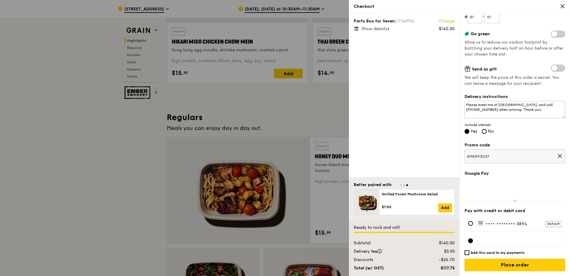
click at [475, 255] on h6 "Add this card to my payments" at bounding box center [498, 252] width 54 height 5
click at [469, 255] on input "Add this card to my payments" at bounding box center [467, 252] width 5 height 5
checkbox input "true"
click at [472, 241] on div at bounding box center [470, 240] width 5 height 5
click at [520, 263] on input "Place order" at bounding box center [515, 265] width 101 height 13
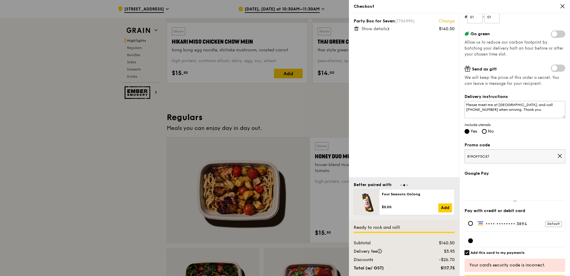
click at [498, 236] on div at bounding box center [515, 241] width 101 height 12
click at [492, 244] on div at bounding box center [515, 241] width 101 height 12
click at [519, 264] on div "Your card's security code is incorrect." at bounding box center [514, 265] width 91 height 6
click at [498, 245] on div at bounding box center [515, 241] width 101 height 12
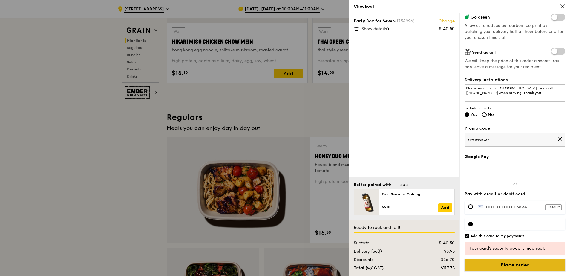
click at [522, 264] on input "Place order" at bounding box center [515, 265] width 101 height 13
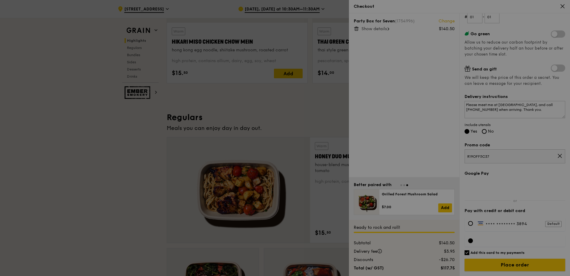
scroll to position [94, 0]
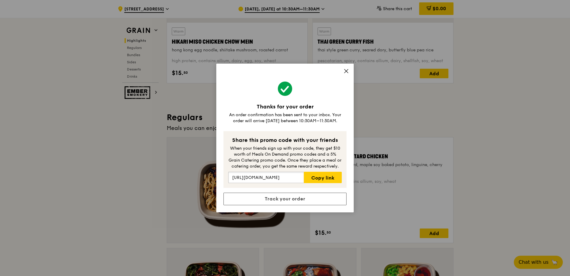
click at [283, 174] on input "https://grain.com.sg/signup?coupon=RF57636" at bounding box center [266, 177] width 76 height 11
drag, startPoint x: 280, startPoint y: 179, endPoint x: 303, endPoint y: 178, distance: 22.4
click at [303, 178] on input "https://grain.com.sg/signup?coupon=RF57636" at bounding box center [266, 177] width 76 height 11
drag, startPoint x: 303, startPoint y: 178, endPoint x: 287, endPoint y: 176, distance: 15.6
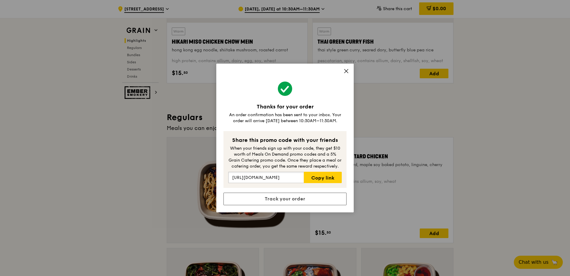
click at [287, 176] on input "https://grain.com.sg/signup?coupon=RF57636" at bounding box center [266, 177] width 76 height 11
click at [346, 72] on icon at bounding box center [346, 70] width 5 height 5
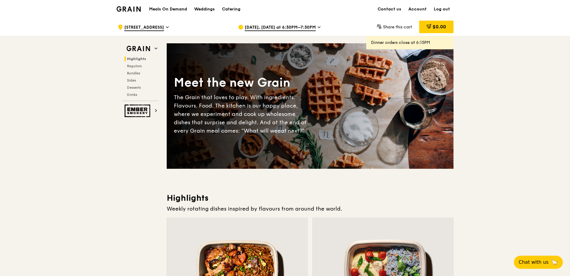
click at [295, 27] on span "Aug 19, Today at 6:30PM–7:30PM" at bounding box center [280, 28] width 71 height 7
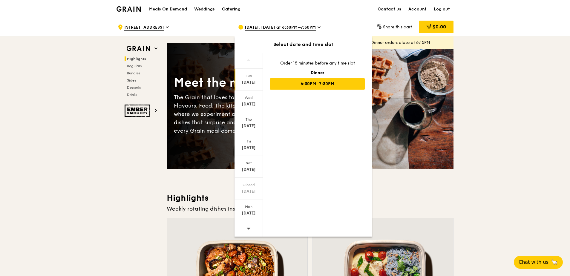
click at [325, 85] on div "6:30PM–7:30PM" at bounding box center [317, 83] width 95 height 11
click at [302, 84] on div "6:30PM–7:30PM" at bounding box center [317, 83] width 95 height 11
click at [253, 83] on div "Aug 19" at bounding box center [248, 82] width 27 height 6
click at [292, 85] on div "6:30PM–7:30PM" at bounding box center [317, 83] width 95 height 11
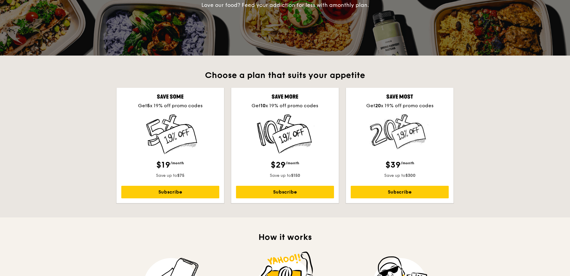
scroll to position [60, 0]
